Goal: Task Accomplishment & Management: Manage account settings

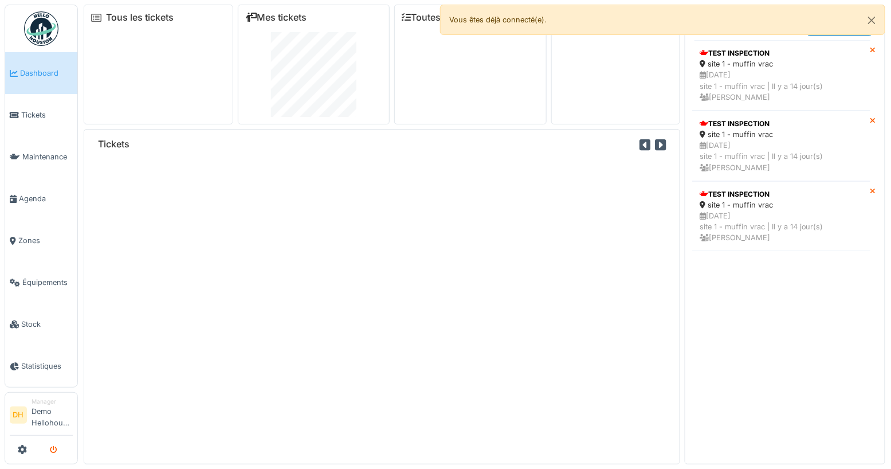
click at [54, 454] on button "submit" at bounding box center [53, 449] width 22 height 19
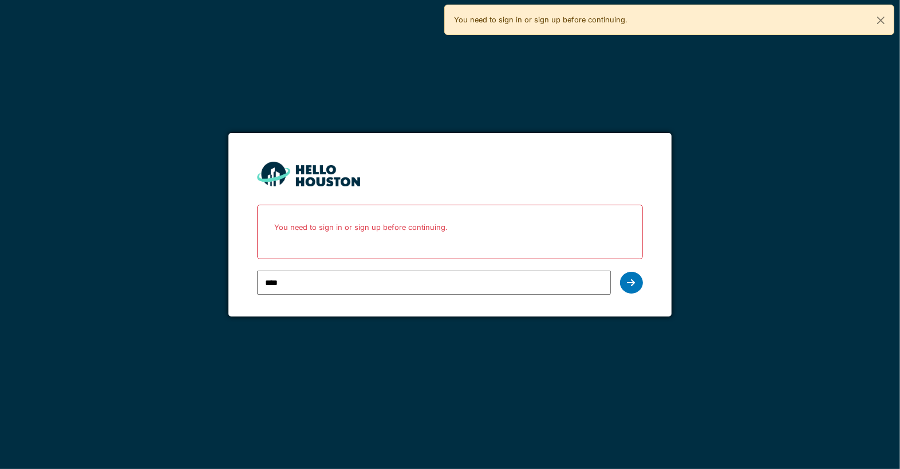
type input "**********"
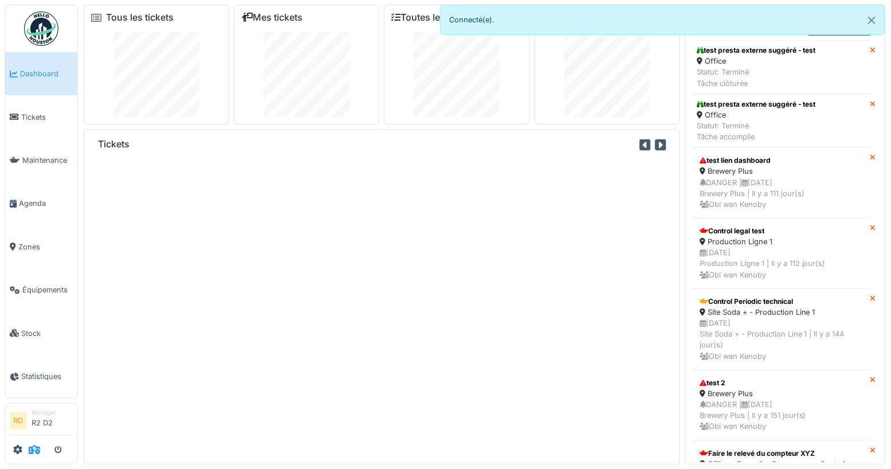
click at [33, 450] on icon at bounding box center [34, 448] width 11 height 9
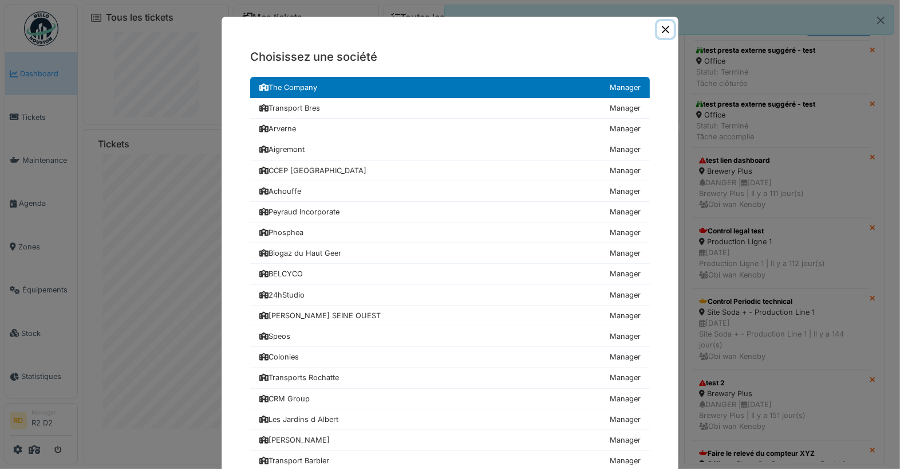
click at [665, 30] on button "Close" at bounding box center [666, 29] width 17 height 17
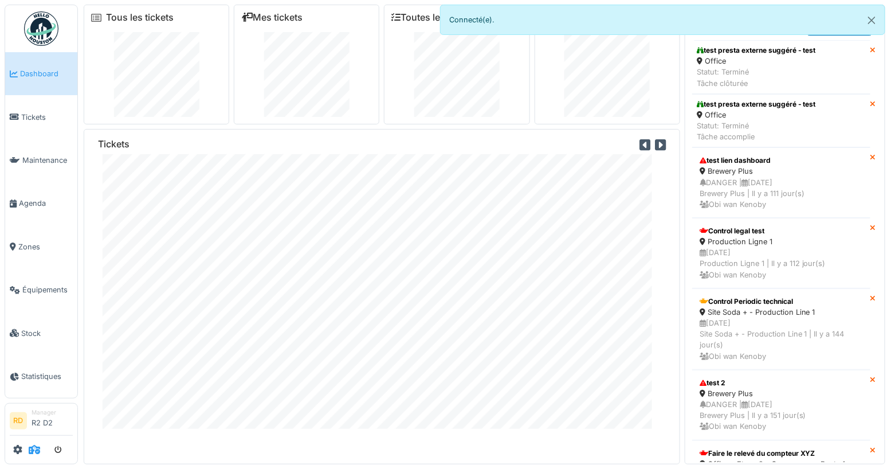
click at [37, 453] on icon at bounding box center [34, 448] width 11 height 9
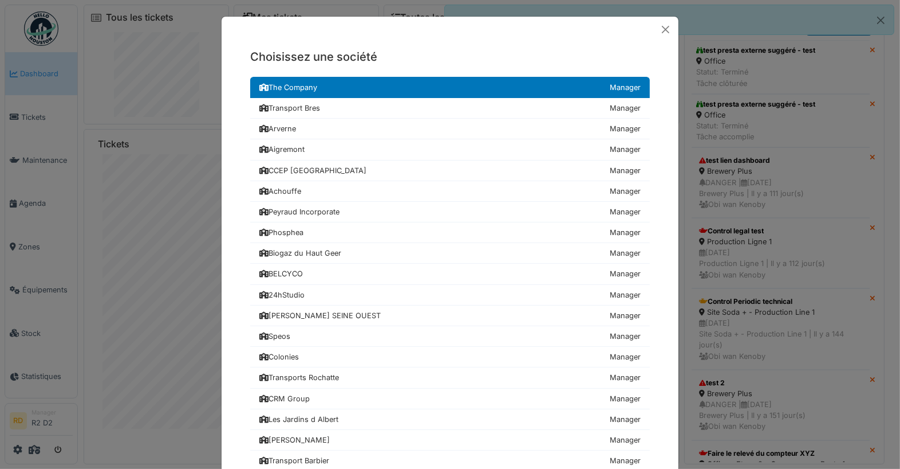
click at [26, 446] on div "Choisissez une société The Company Manager Transport Bres Manager [GEOGRAPHIC_D…" at bounding box center [450, 234] width 900 height 469
